Goal: Information Seeking & Learning: Learn about a topic

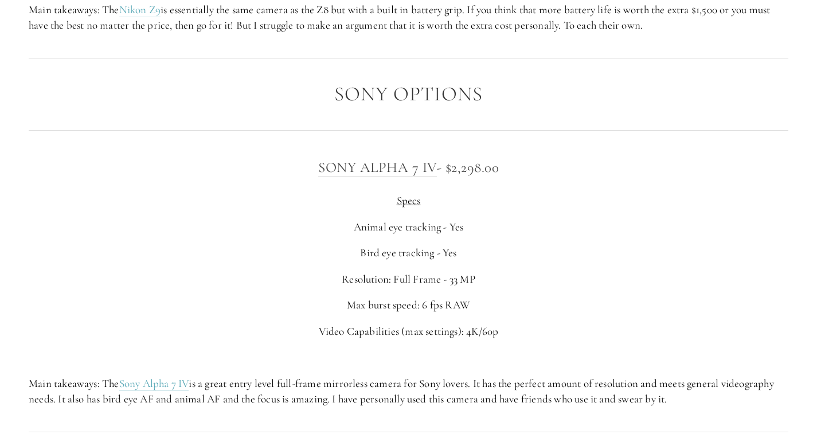
scroll to position [2747, 0]
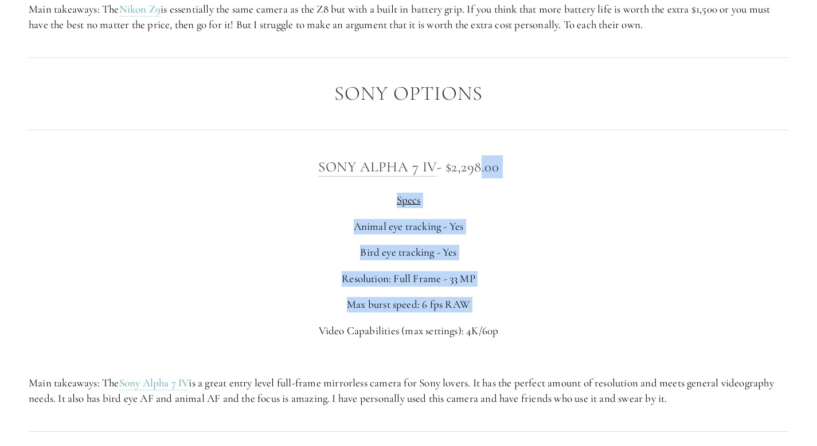
drag, startPoint x: 515, startPoint y: 320, endPoint x: 478, endPoint y: 168, distance: 156.4
click at [478, 168] on div "Sony Alpha 7 IV - $2,298.00 Specs Animal eye tracking - Yes Bird eye tracking -…" at bounding box center [409, 280] width 760 height 251
click at [538, 300] on p "Max burst speed: 6 fps RAW" at bounding box center [409, 304] width 760 height 15
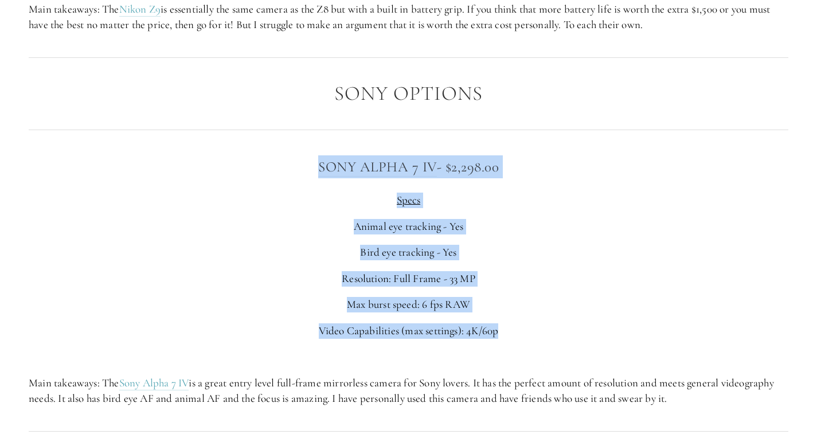
drag, startPoint x: 548, startPoint y: 347, endPoint x: 570, endPoint y: 115, distance: 232.8
click at [570, 115] on div "Eagle eating fish while flying Important factors in selecting the best cameras …" at bounding box center [409, 12] width 780 height 5225
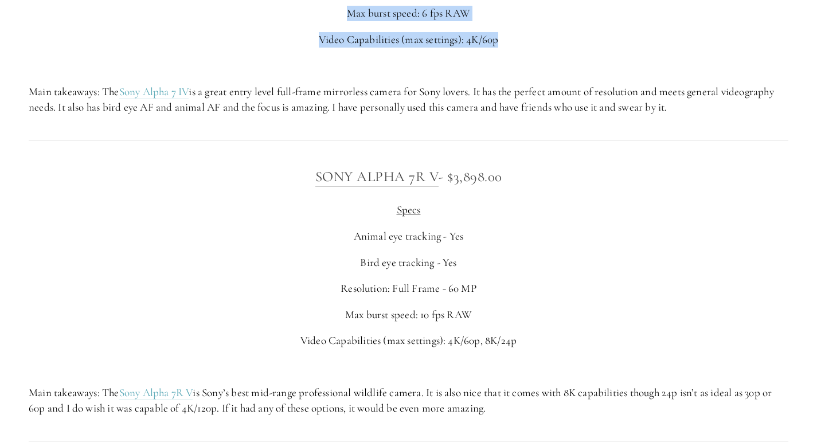
scroll to position [3048, 0]
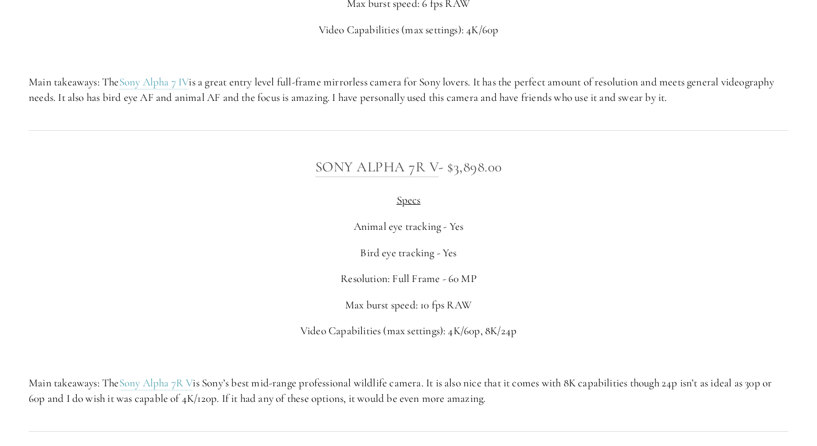
click at [568, 151] on div "Sony Alpha 7R V - $3,898.00 Specs Animal eye tracking - Yes Bird eye tracking -…" at bounding box center [409, 281] width 780 height 270
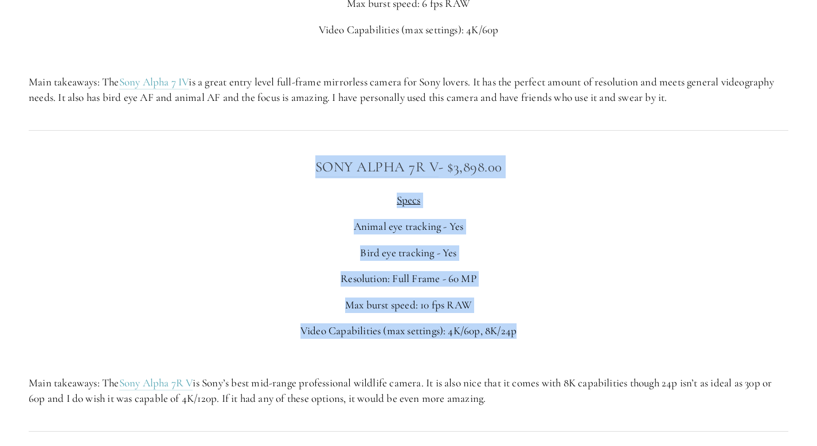
drag, startPoint x: 555, startPoint y: 151, endPoint x: 605, endPoint y: 340, distance: 195.2
click at [605, 340] on div "Sony Alpha 7R V - $3,898.00 Specs Animal eye tracking - Yes Bird eye tracking -…" at bounding box center [409, 281] width 780 height 270
click at [605, 340] on div "Sony Alpha 7R V - $3,898.00 Specs Animal eye tracking - Yes Bird eye tracking -…" at bounding box center [409, 280] width 760 height 251
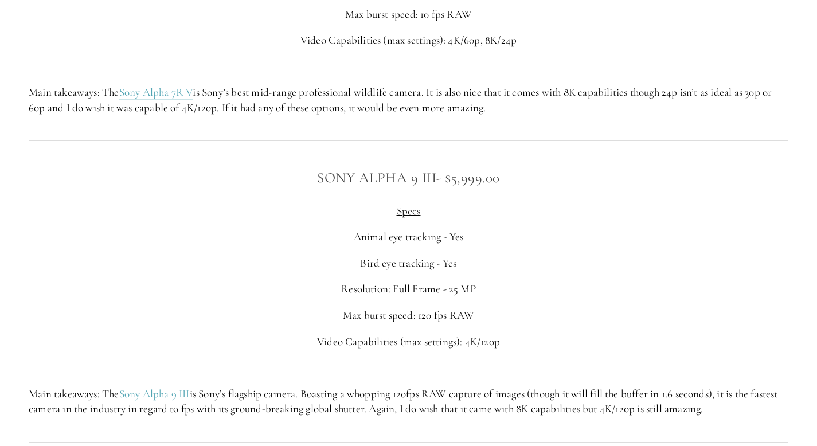
scroll to position [3359, 0]
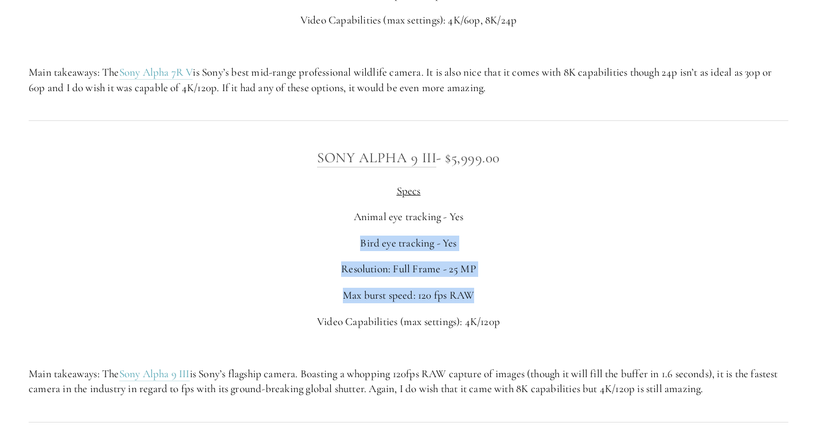
drag, startPoint x: 590, startPoint y: 285, endPoint x: 579, endPoint y: 194, distance: 91.3
click at [579, 194] on div "Sony Alpha 9 III - $5,999.00 Specs Animal eye tracking - Yes Bird eye tracking …" at bounding box center [409, 271] width 760 height 251
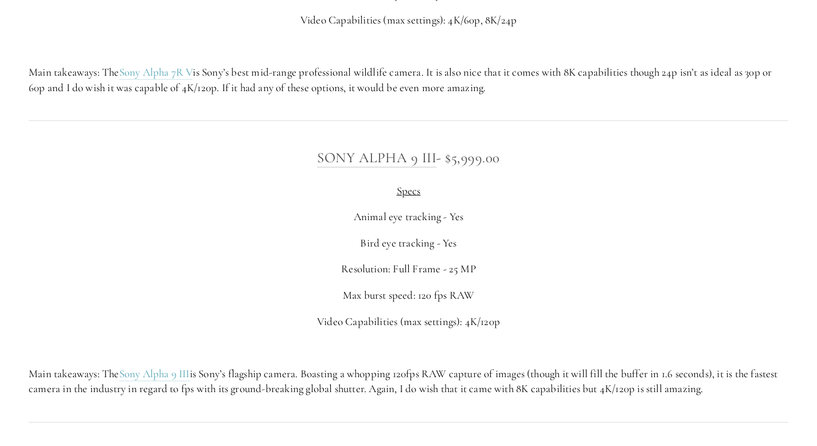
click at [570, 142] on div "Sony Alpha 9 III - $5,999.00 Specs Animal eye tracking - Yes Bird eye tracking …" at bounding box center [409, 272] width 780 height 270
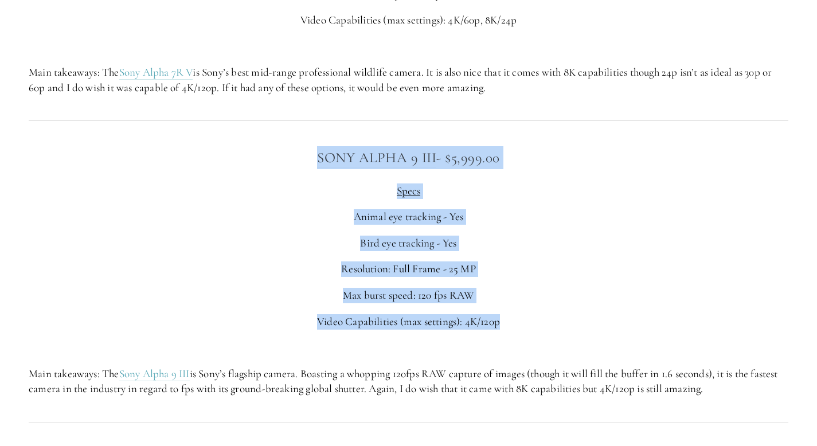
drag, startPoint x: 568, startPoint y: 140, endPoint x: 630, endPoint y: 328, distance: 197.7
click at [630, 328] on div "Sony Alpha 9 III - $5,999.00 Specs Animal eye tracking - Yes Bird eye tracking …" at bounding box center [409, 272] width 780 height 270
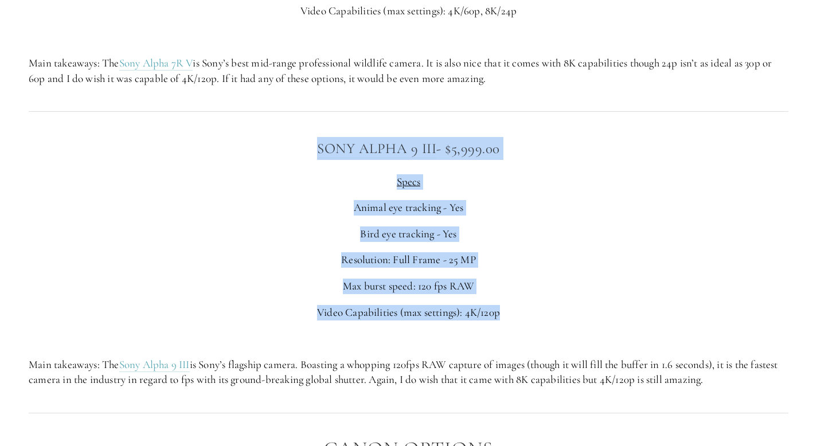
scroll to position [3370, 0]
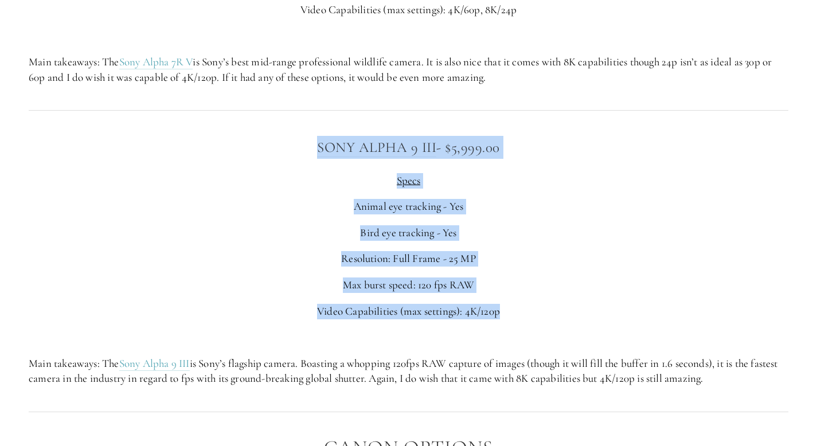
click at [306, 152] on h3 "Sony Alpha 9 III - $5,999.00" at bounding box center [409, 147] width 760 height 23
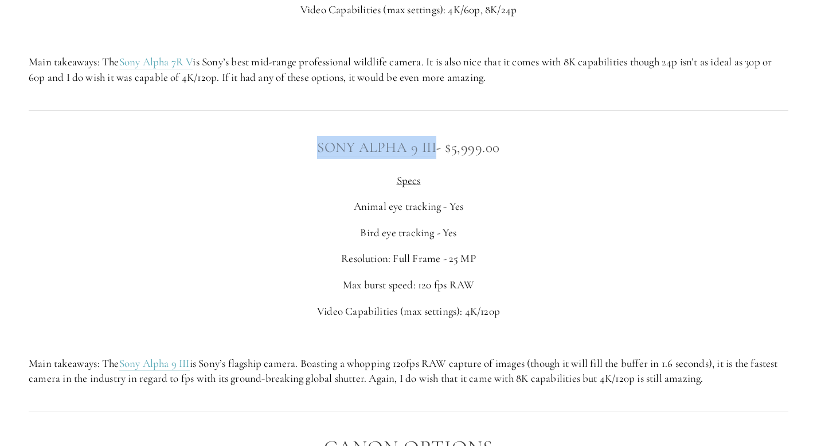
drag, startPoint x: 306, startPoint y: 152, endPoint x: 426, endPoint y: 146, distance: 119.5
click at [426, 146] on h3 "Sony Alpha 9 III - $5,999.00" at bounding box center [409, 147] width 760 height 23
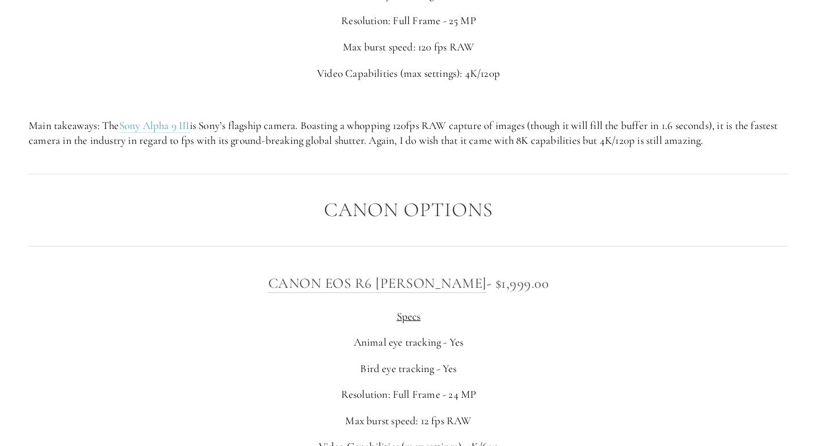
scroll to position [3637, 0]
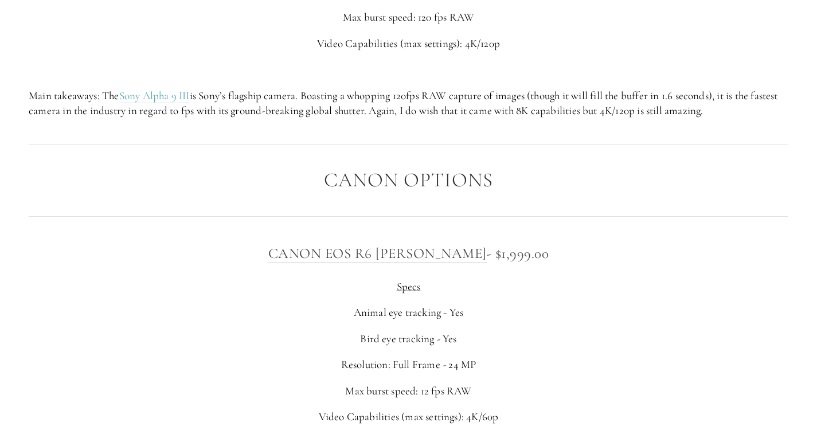
click at [601, 141] on div at bounding box center [409, 143] width 780 height 31
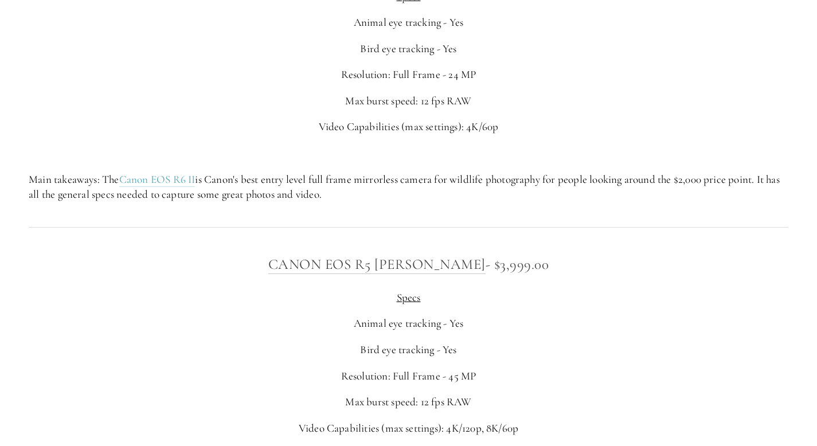
scroll to position [3930, 0]
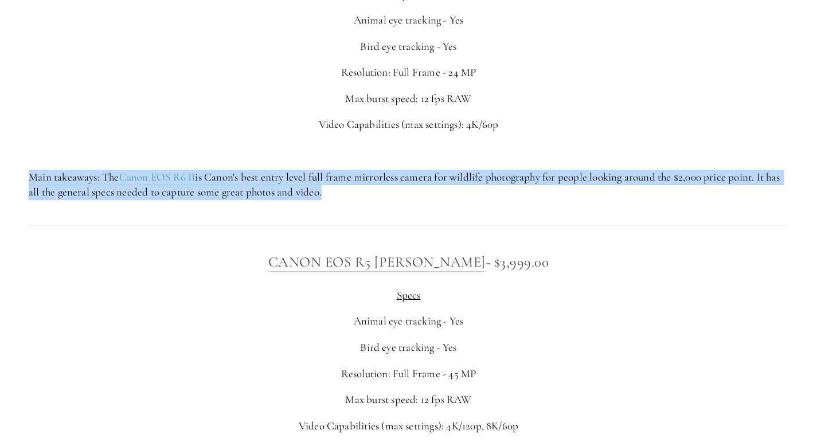
drag, startPoint x: 572, startPoint y: 223, endPoint x: 566, endPoint y: 161, distance: 62.8
